Goal: Information Seeking & Learning: Check status

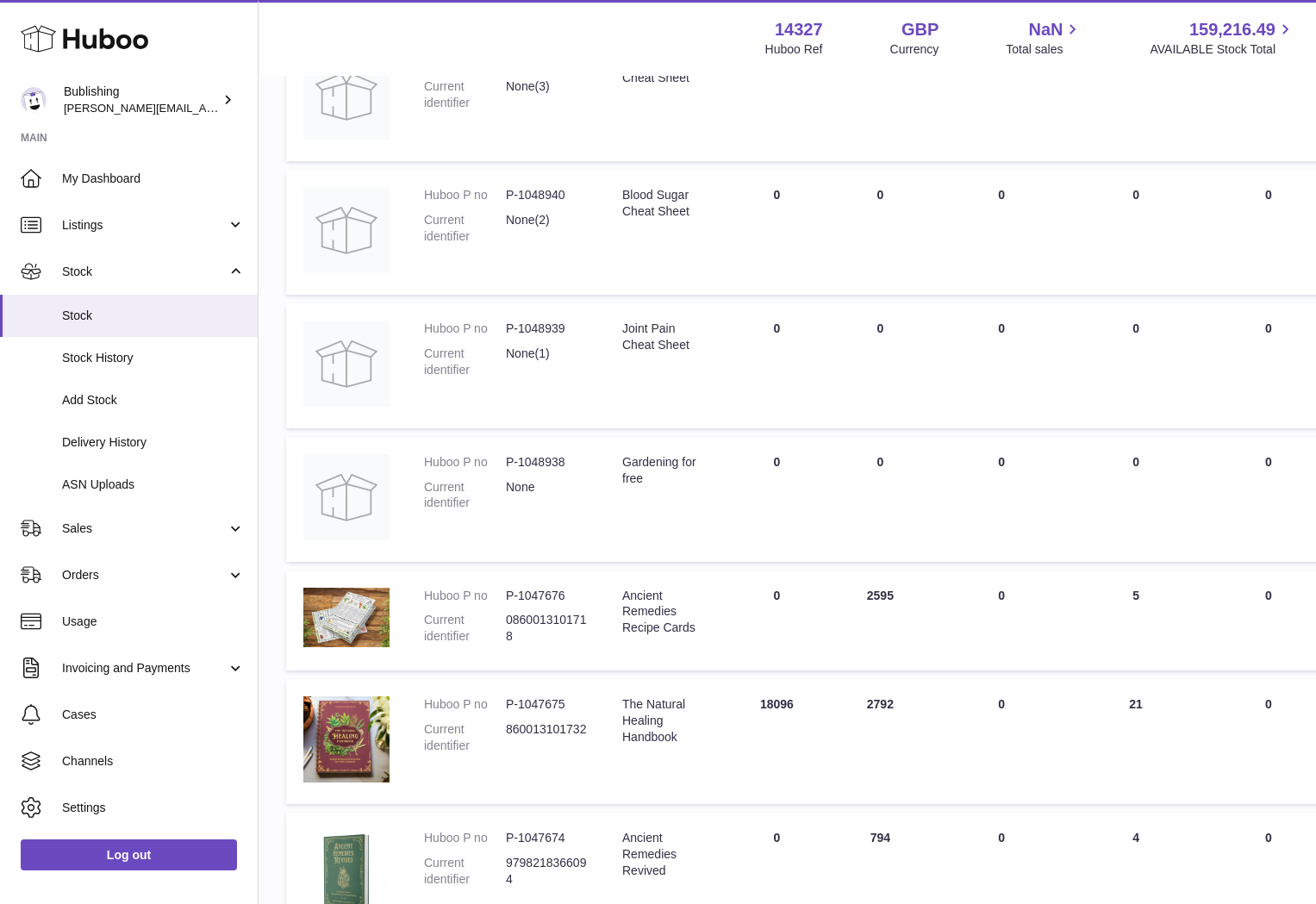
scroll to position [619, 0]
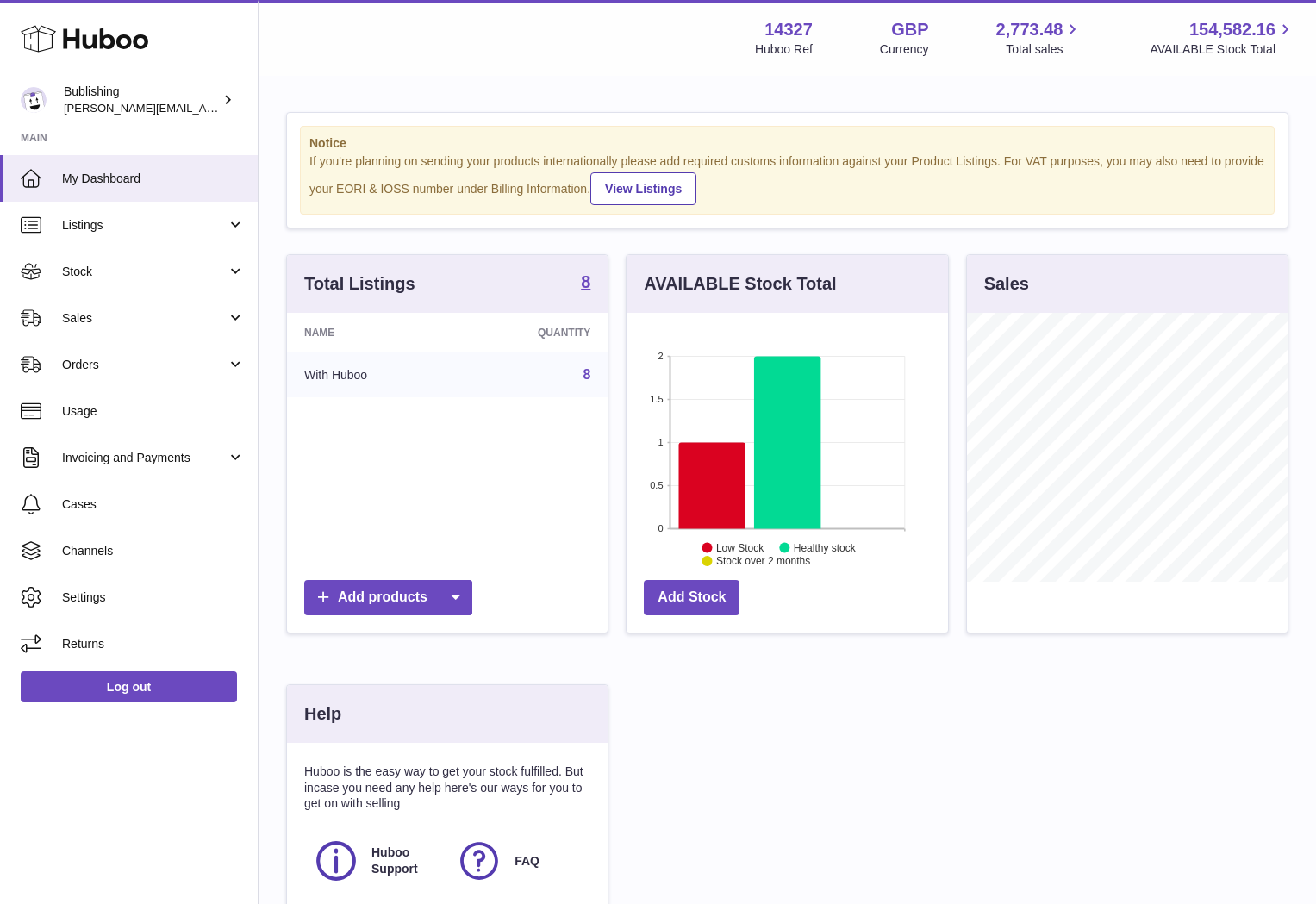
scroll to position [269, 320]
click at [228, 275] on link "Stock" at bounding box center [129, 272] width 258 height 47
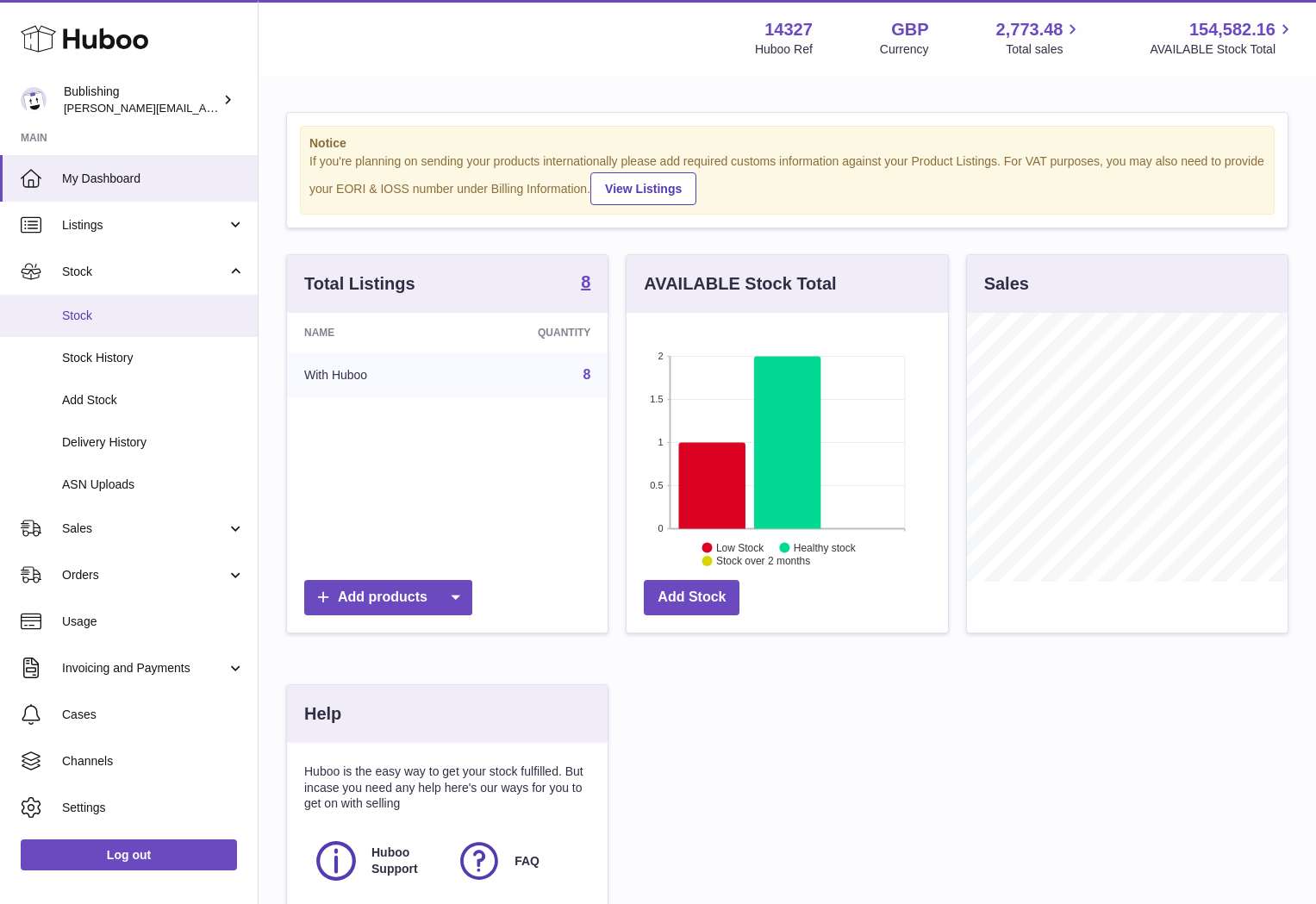
click at [101, 323] on span "Stock" at bounding box center [153, 316] width 183 height 16
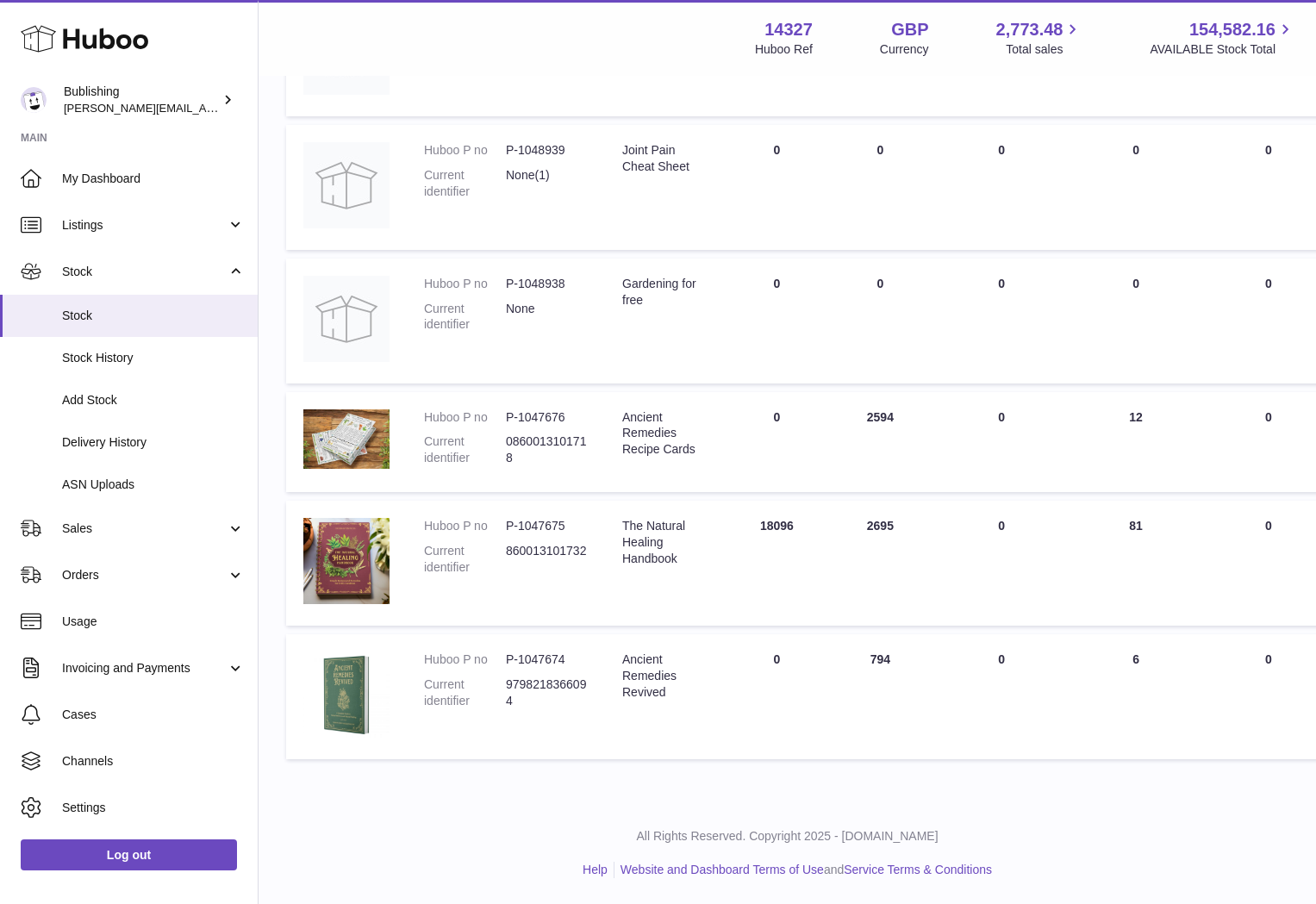
scroll to position [619, 3]
